Goal: Task Accomplishment & Management: Complete application form

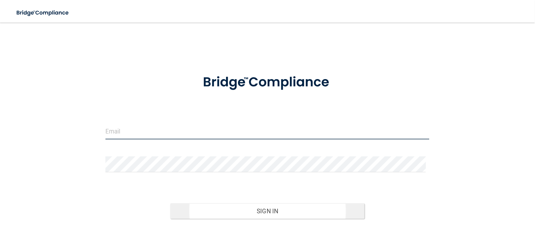
type input "[EMAIL_ADDRESS][DOMAIN_NAME]"
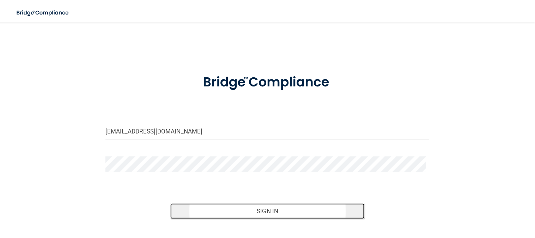
click at [271, 214] on button "Sign In" at bounding box center [267, 211] width 195 height 16
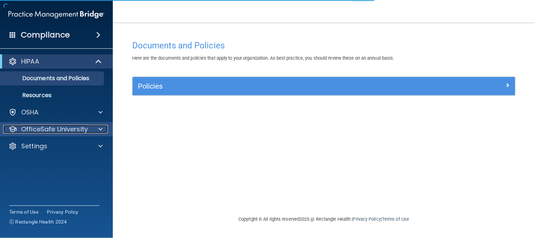
click at [71, 131] on p "OfficeSafe University" at bounding box center [54, 129] width 67 height 8
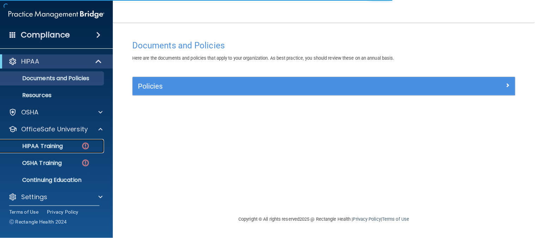
click at [68, 146] on div "HIPAA Training" at bounding box center [53, 145] width 96 height 7
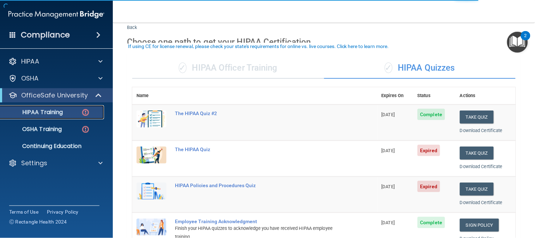
scroll to position [39, 0]
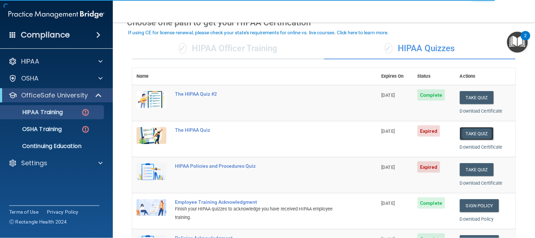
click at [470, 134] on button "Take Quiz" at bounding box center [477, 133] width 34 height 13
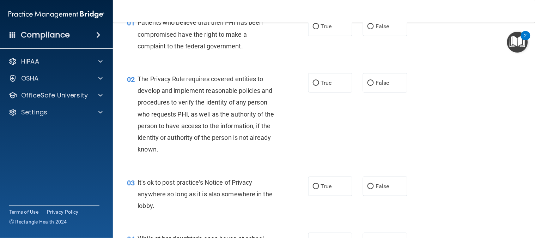
scroll to position [26, 0]
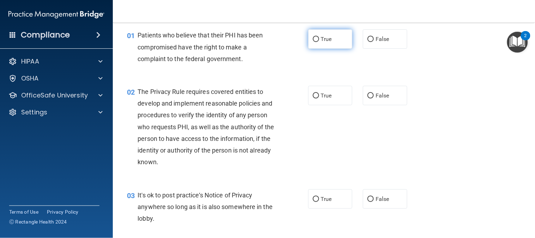
click at [308, 31] on label "True" at bounding box center [330, 38] width 44 height 19
click at [313, 37] on input "True" at bounding box center [316, 39] width 6 height 5
radio input "true"
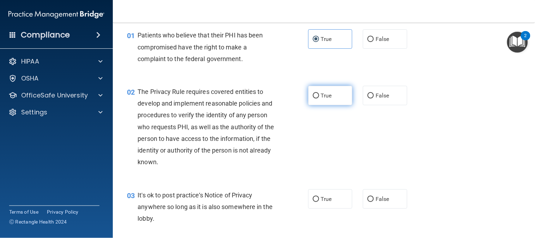
click at [329, 94] on label "True" at bounding box center [330, 95] width 44 height 19
click at [319, 94] on input "True" at bounding box center [316, 95] width 6 height 5
radio input "true"
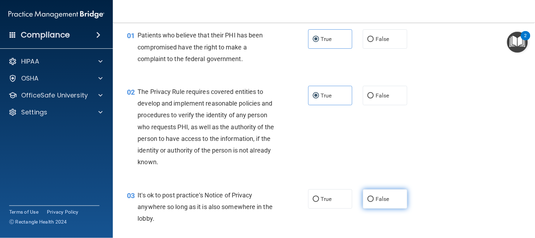
click at [379, 204] on label "False" at bounding box center [385, 198] width 44 height 19
click at [374, 202] on input "False" at bounding box center [370, 198] width 6 height 5
radio input "true"
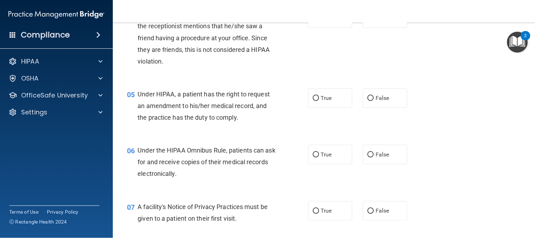
scroll to position [233, 0]
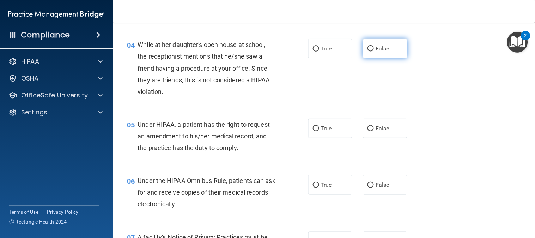
click at [376, 47] on span "False" at bounding box center [383, 48] width 14 height 7
click at [374, 47] on input "False" at bounding box center [370, 48] width 6 height 5
radio input "true"
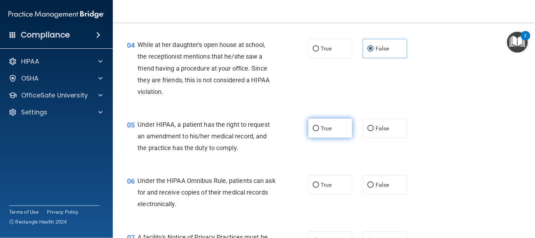
click at [336, 127] on label "True" at bounding box center [330, 127] width 44 height 19
click at [319, 127] on input "True" at bounding box center [316, 128] width 6 height 5
radio input "true"
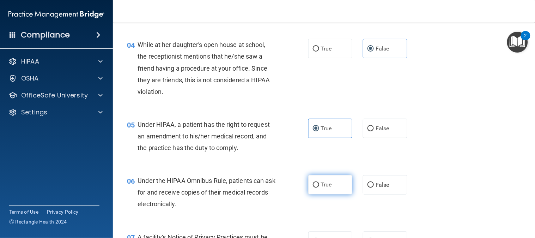
click at [329, 186] on label "True" at bounding box center [330, 184] width 44 height 19
click at [319, 186] on input "True" at bounding box center [316, 184] width 6 height 5
radio input "true"
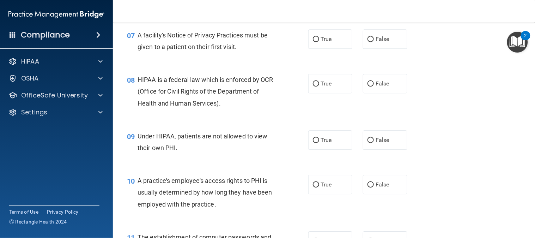
scroll to position [427, 0]
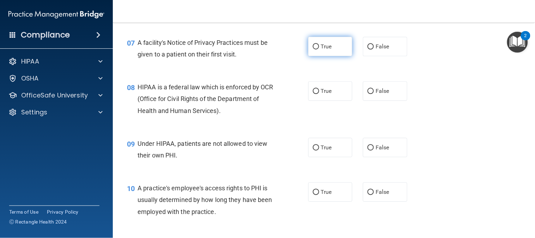
click at [336, 52] on label "True" at bounding box center [330, 46] width 44 height 19
click at [319, 49] on input "True" at bounding box center [316, 46] width 6 height 5
radio input "true"
click at [331, 94] on label "True" at bounding box center [330, 90] width 44 height 19
click at [319, 94] on input "True" at bounding box center [316, 90] width 6 height 5
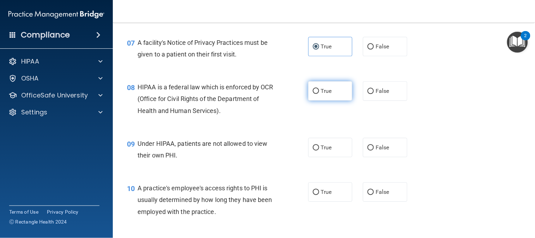
radio input "true"
click at [381, 148] on span "False" at bounding box center [383, 147] width 14 height 7
click at [374, 148] on input "False" at bounding box center [370, 147] width 6 height 5
radio input "true"
click at [390, 191] on label "False" at bounding box center [385, 191] width 44 height 19
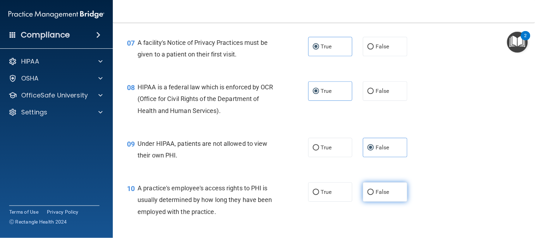
click at [374, 191] on input "False" at bounding box center [370, 191] width 6 height 5
radio input "true"
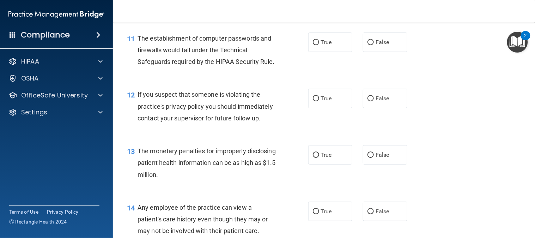
scroll to position [637, 0]
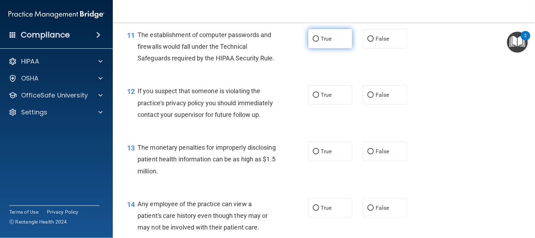
click at [314, 44] on label "True" at bounding box center [330, 38] width 44 height 19
click at [314, 42] on input "True" at bounding box center [316, 38] width 6 height 5
radio input "true"
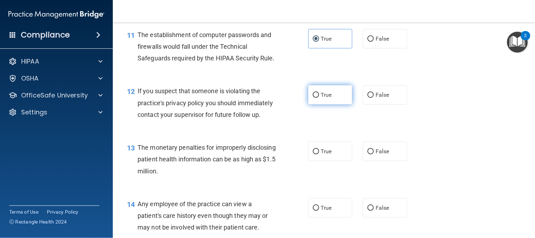
click at [327, 98] on span "True" at bounding box center [326, 94] width 11 height 7
click at [319, 98] on input "True" at bounding box center [316, 94] width 6 height 5
radio input "true"
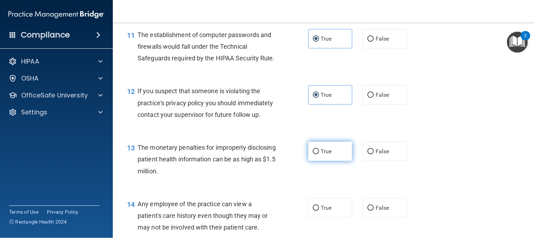
click at [329, 161] on label "True" at bounding box center [330, 150] width 44 height 19
click at [319, 154] on input "True" at bounding box center [316, 151] width 6 height 5
radio input "true"
click at [378, 217] on label "False" at bounding box center [385, 207] width 44 height 19
click at [374, 210] on input "False" at bounding box center [370, 207] width 6 height 5
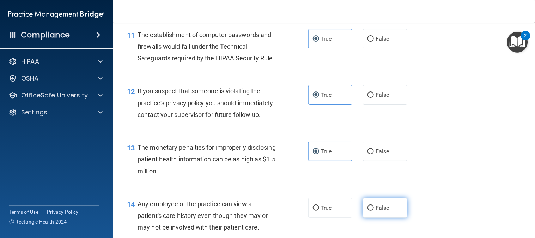
radio input "true"
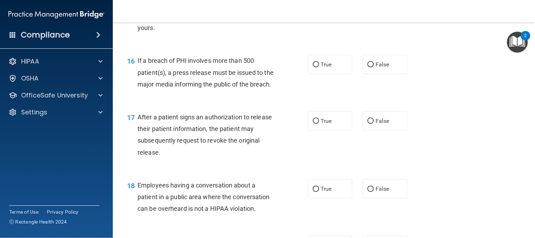
scroll to position [885, 0]
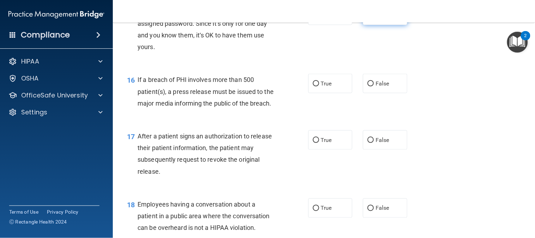
click at [372, 25] on label "False" at bounding box center [385, 15] width 44 height 19
click at [372, 18] on input "False" at bounding box center [370, 15] width 6 height 5
radio input "true"
click at [332, 93] on label "True" at bounding box center [330, 83] width 44 height 19
click at [319, 86] on input "True" at bounding box center [316, 83] width 6 height 5
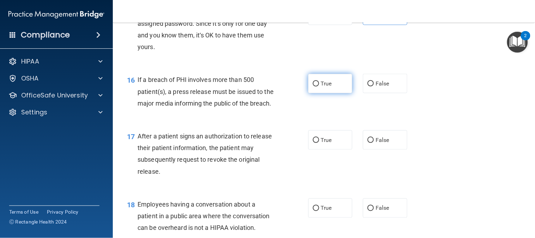
radio input "true"
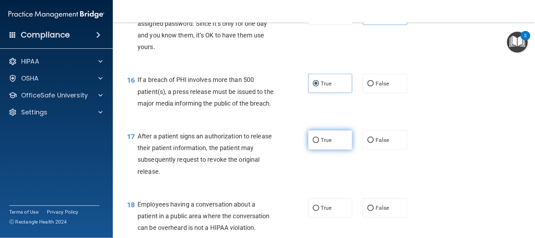
click at [333, 149] on label "True" at bounding box center [330, 139] width 44 height 19
click at [319, 143] on input "True" at bounding box center [316, 140] width 6 height 5
radio input "true"
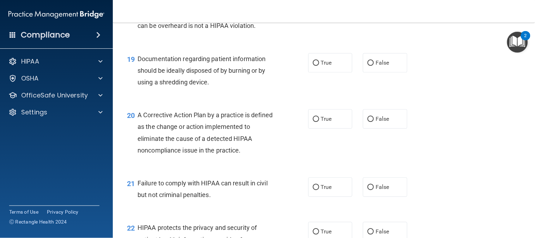
scroll to position [1090, 0]
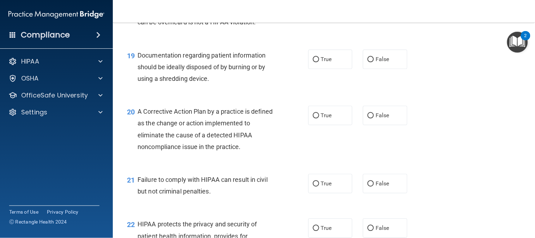
click at [376, 6] on span "False" at bounding box center [383, 2] width 14 height 7
click at [374, 6] on input "False" at bounding box center [370, 2] width 6 height 5
radio input "true"
click at [334, 69] on label "True" at bounding box center [330, 58] width 44 height 19
click at [319, 62] on input "True" at bounding box center [316, 59] width 6 height 5
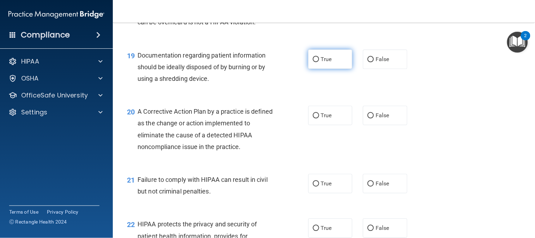
radio input "true"
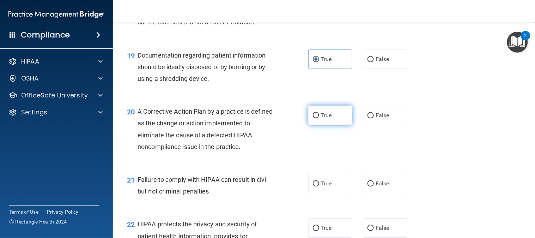
click at [337, 125] on label "True" at bounding box center [330, 114] width 44 height 19
click at [319, 118] on input "True" at bounding box center [316, 115] width 6 height 5
radio input "true"
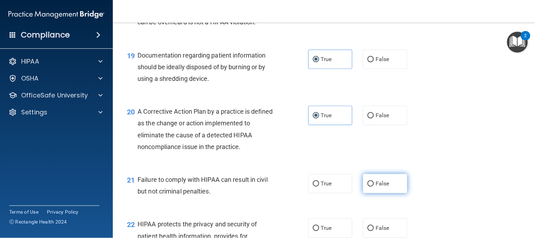
click at [376, 193] on label "False" at bounding box center [385, 182] width 44 height 19
click at [374, 186] on input "False" at bounding box center [370, 183] width 6 height 5
radio input "true"
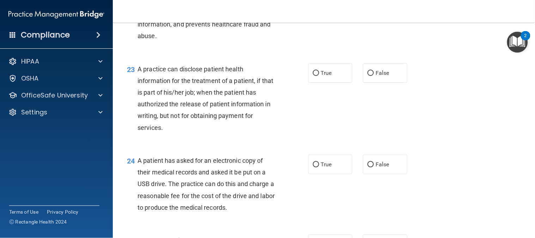
scroll to position [1321, 0]
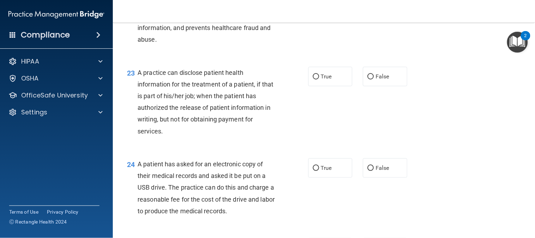
radio input "true"
click at [329, 80] on span "True" at bounding box center [326, 76] width 11 height 7
click at [319, 79] on input "True" at bounding box center [316, 76] width 6 height 5
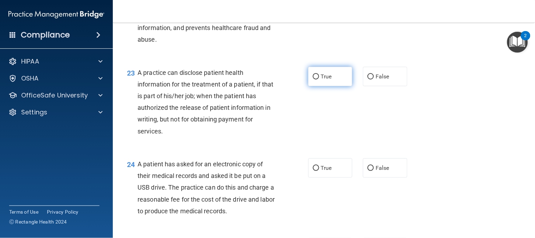
radio input "true"
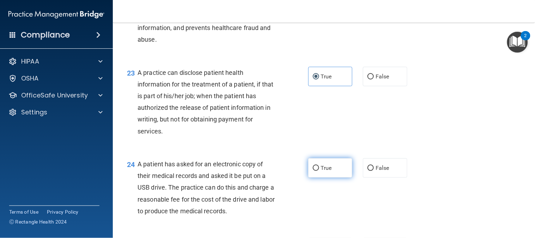
click at [326, 177] on label "True" at bounding box center [330, 167] width 44 height 19
click at [319, 171] on input "True" at bounding box center [316, 167] width 6 height 5
radio input "true"
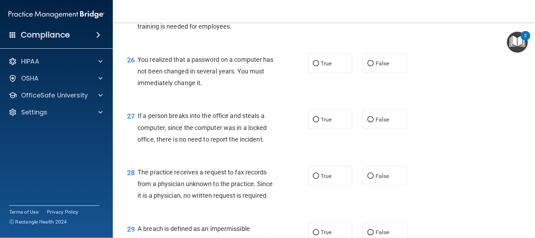
scroll to position [1566, 0]
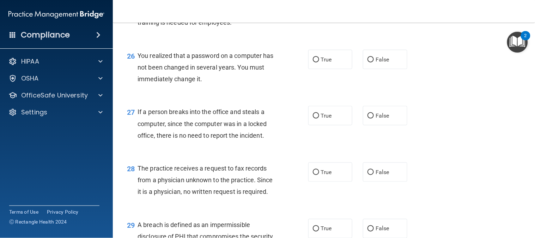
click at [381, 6] on span "False" at bounding box center [383, 3] width 14 height 7
click at [374, 6] on input "False" at bounding box center [370, 3] width 6 height 5
radio input "true"
click at [323, 69] on label "True" at bounding box center [330, 59] width 44 height 19
click at [319, 62] on input "True" at bounding box center [316, 59] width 6 height 5
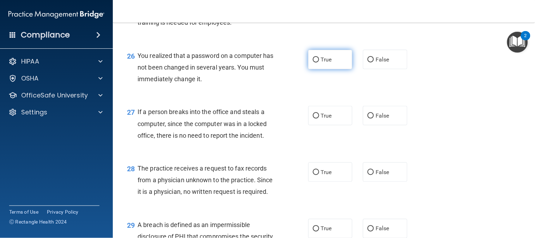
radio input "true"
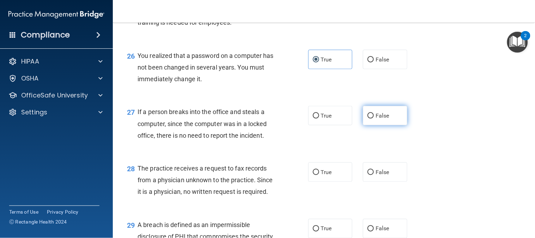
click at [379, 119] on span "False" at bounding box center [383, 115] width 14 height 7
click at [374, 118] on input "False" at bounding box center [370, 115] width 6 height 5
radio input "true"
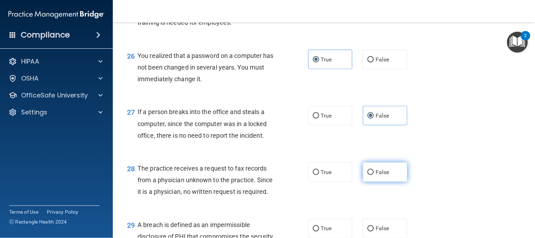
click at [376, 175] on span "False" at bounding box center [383, 172] width 14 height 7
click at [374, 175] on input "False" at bounding box center [370, 172] width 6 height 5
radio input "true"
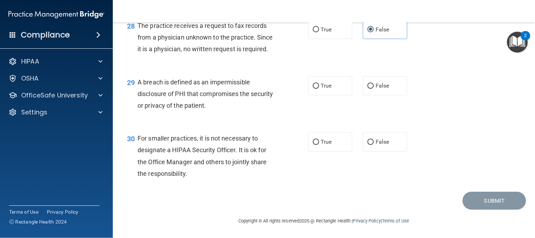
scroll to position [1744, 0]
click at [321, 83] on span "True" at bounding box center [326, 86] width 11 height 7
click at [319, 84] on input "True" at bounding box center [316, 86] width 6 height 5
radio input "true"
click at [376, 140] on span "False" at bounding box center [383, 142] width 14 height 7
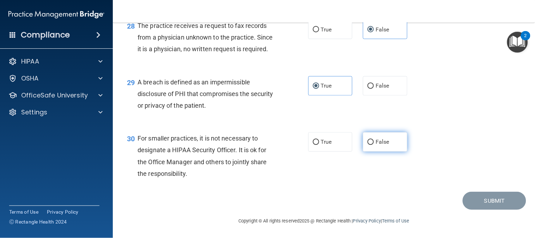
click at [372, 140] on input "False" at bounding box center [370, 142] width 6 height 5
radio input "true"
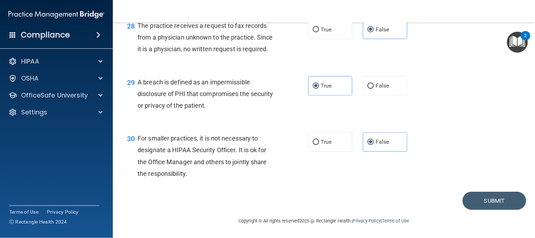
click at [484, 210] on footer "Copyright © All rights reserved 2025 @ Rectangle Health | Privacy Policy | Term…" at bounding box center [324, 219] width 394 height 21
click at [483, 202] on button "Submit" at bounding box center [494, 200] width 63 height 18
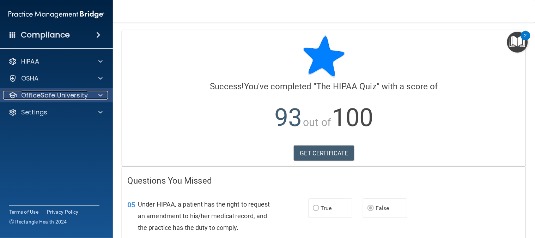
click at [99, 94] on span at bounding box center [100, 95] width 4 height 8
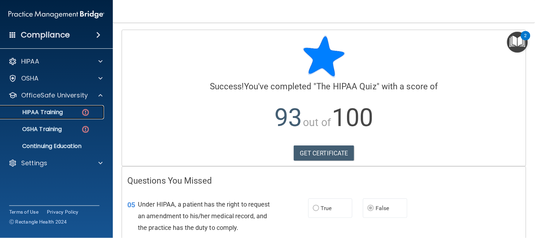
click at [65, 109] on div "HIPAA Training" at bounding box center [53, 112] width 96 height 7
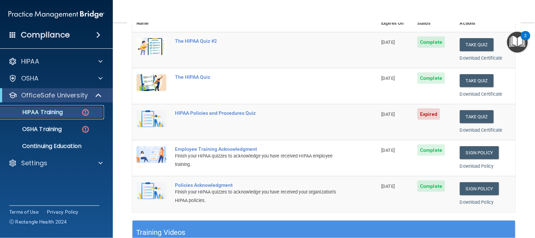
scroll to position [78, 0]
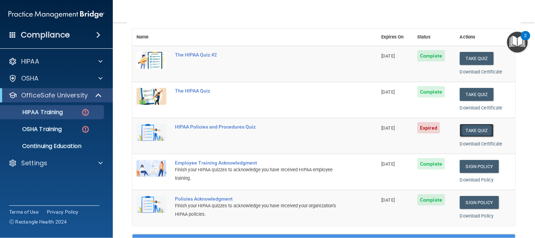
click at [472, 127] on button "Take Quiz" at bounding box center [477, 130] width 34 height 13
